Goal: Check status: Check status

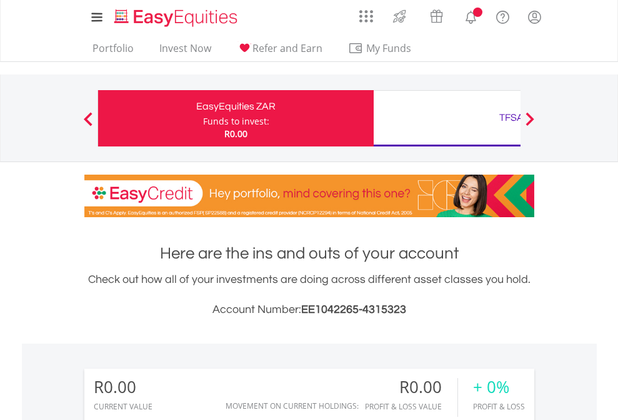
scroll to position [120, 196]
click at [203, 118] on div "Funds to invest:" at bounding box center [236, 121] width 66 height 13
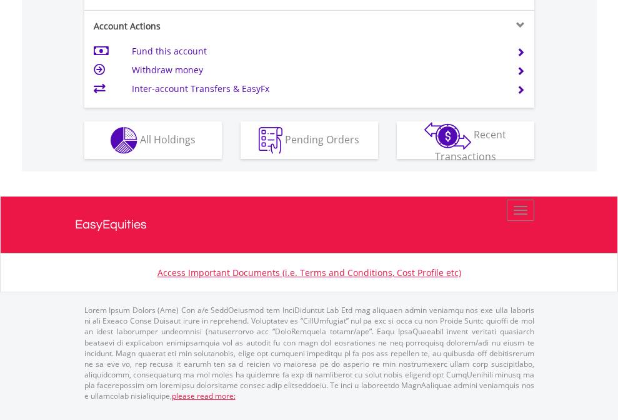
scroll to position [1224, 0]
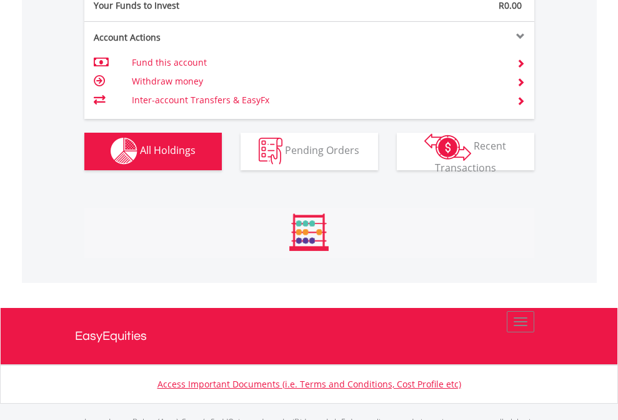
scroll to position [1238, 0]
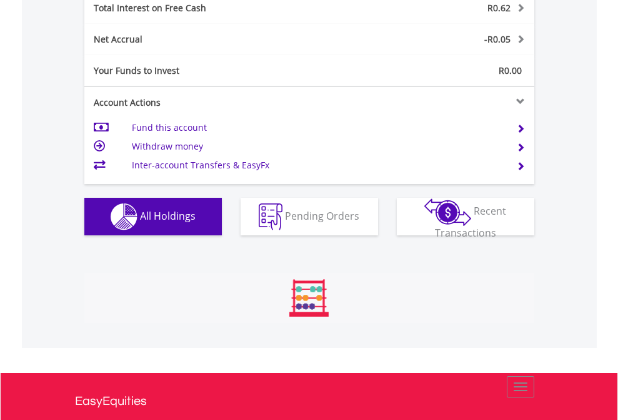
scroll to position [1441, 0]
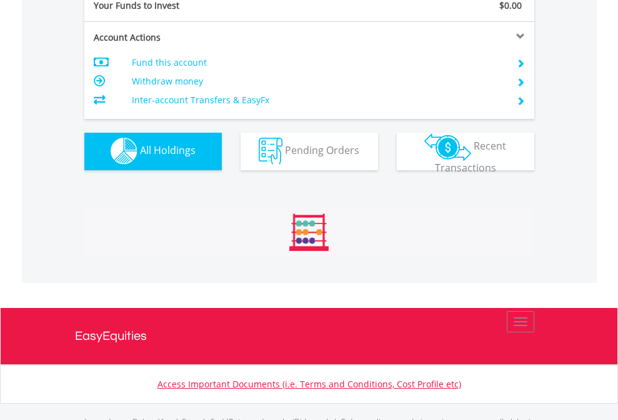
scroll to position [1238, 0]
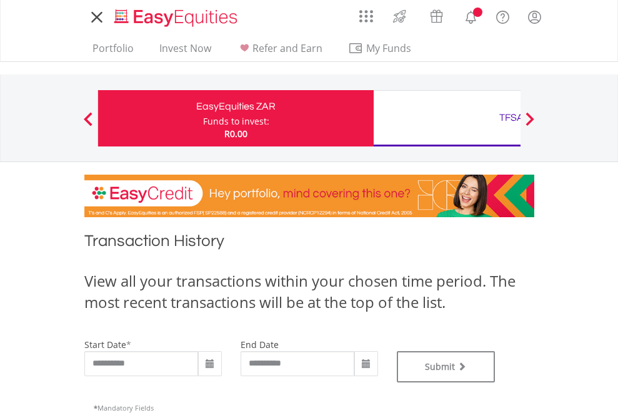
type input "**********"
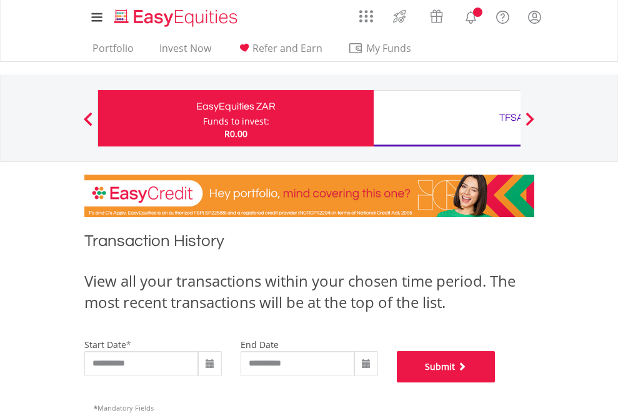
click at [496, 382] on button "Submit" at bounding box center [446, 366] width 99 height 31
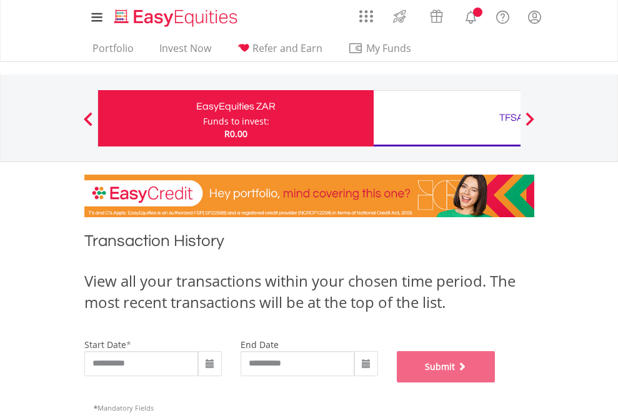
scroll to position [507, 0]
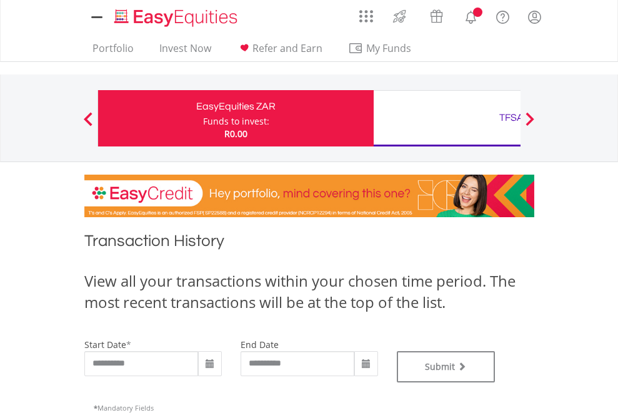
click at [447, 118] on div "TFSA" at bounding box center [511, 118] width 261 height 18
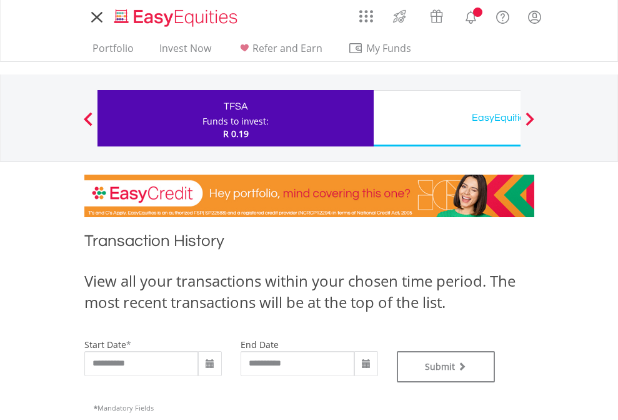
type input "**********"
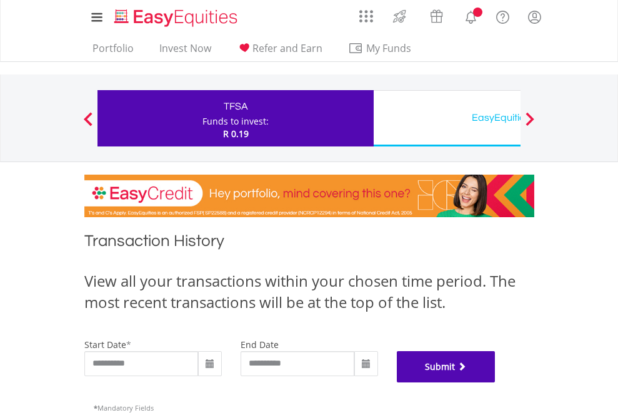
click at [496, 382] on button "Submit" at bounding box center [446, 366] width 99 height 31
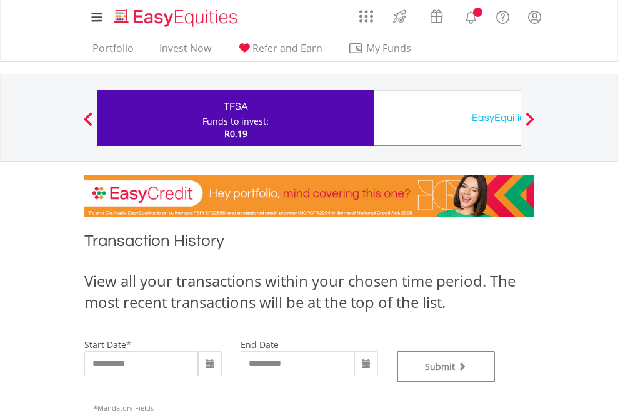
click at [447, 118] on div "EasyEquities USD" at bounding box center [511, 118] width 261 height 18
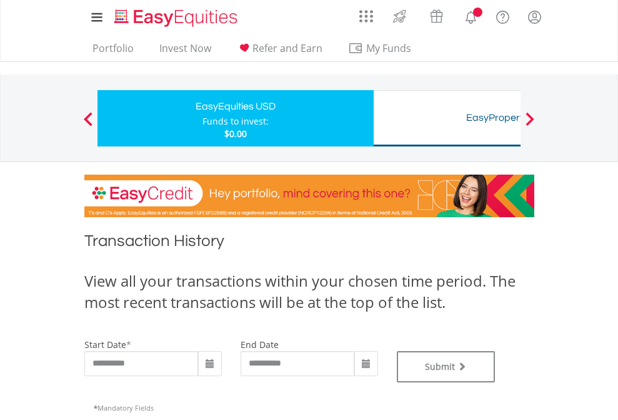
type input "**********"
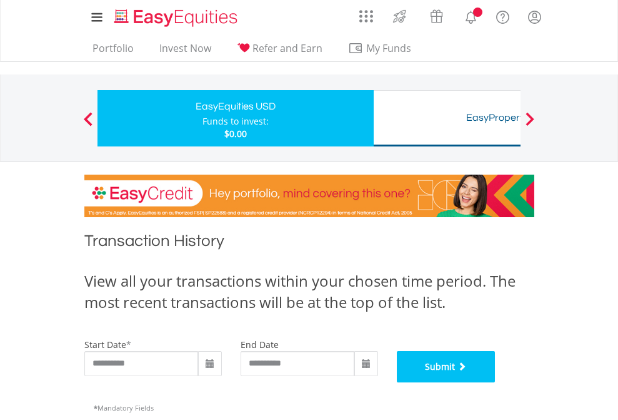
click at [496, 382] on button "Submit" at bounding box center [446, 366] width 99 height 31
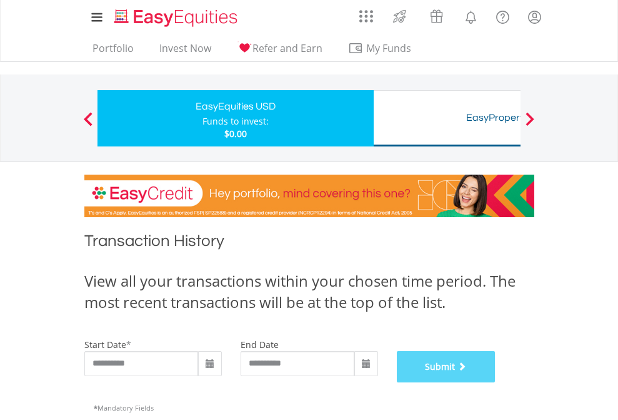
scroll to position [507, 0]
